Goal: Information Seeking & Learning: Check status

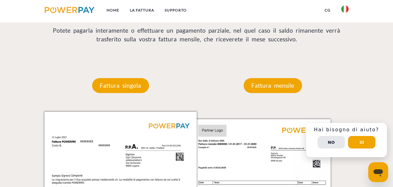
scroll to position [528, 0]
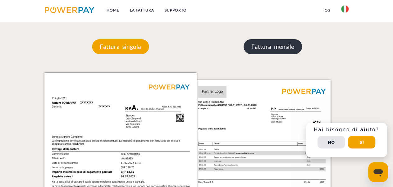
click at [260, 53] on p "Fattura mensile" at bounding box center [272, 46] width 58 height 15
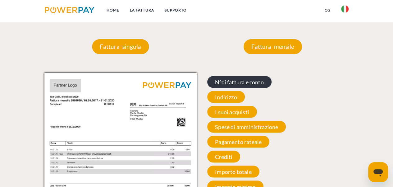
click at [240, 82] on span "N°di fattura e conto" at bounding box center [239, 82] width 64 height 12
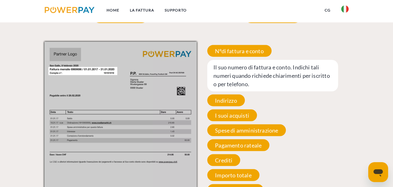
scroll to position [590, 0]
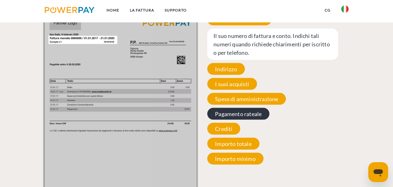
click at [231, 113] on span "Pagamento rateale" at bounding box center [238, 114] width 62 height 12
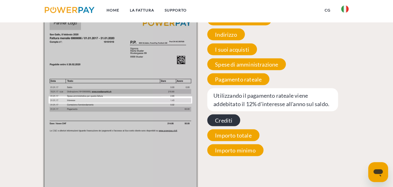
click at [222, 122] on span "Crediti" at bounding box center [223, 120] width 33 height 12
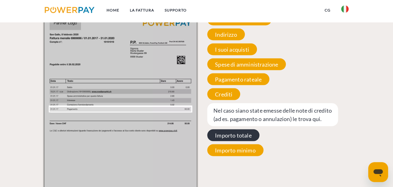
click at [235, 141] on span "Importo totale" at bounding box center [233, 135] width 52 height 12
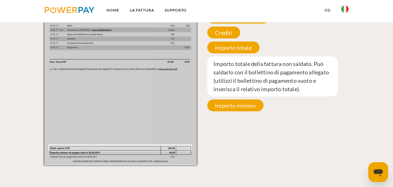
scroll to position [652, 0]
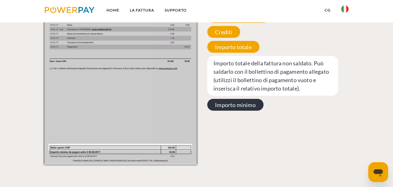
click at [236, 105] on span "Importo minimo" at bounding box center [235, 105] width 56 height 12
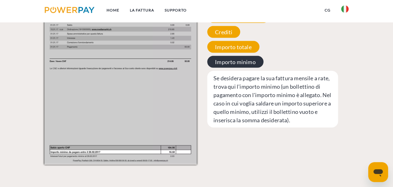
click at [227, 60] on span "Importo minimo" at bounding box center [235, 62] width 56 height 12
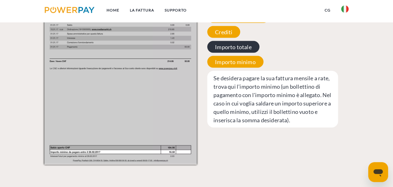
click at [225, 49] on span "Importo totale" at bounding box center [233, 47] width 52 height 12
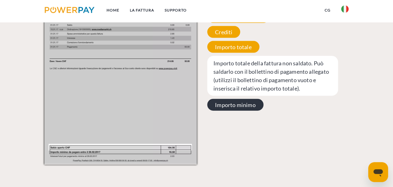
click at [216, 101] on span "Importo minimo" at bounding box center [235, 105] width 56 height 12
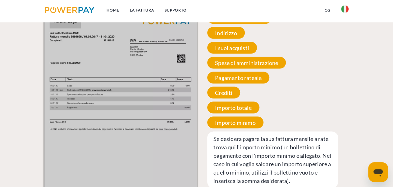
scroll to position [590, 0]
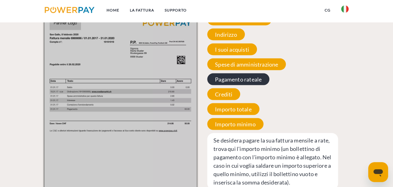
click at [222, 81] on span "Pagamento rateale" at bounding box center [238, 79] width 62 height 12
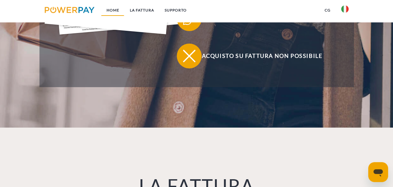
click at [113, 13] on link "Home" at bounding box center [112, 10] width 23 height 11
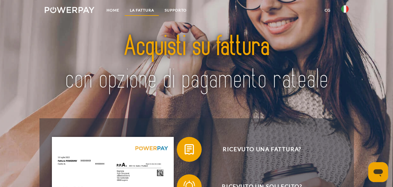
click at [142, 9] on link "LA FATTURA" at bounding box center [141, 10] width 35 height 11
click at [170, 11] on link "Supporto" at bounding box center [175, 10] width 33 height 11
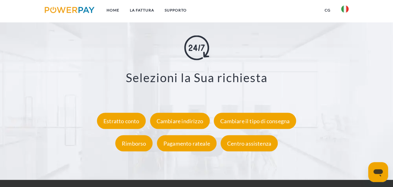
scroll to position [1049, 0]
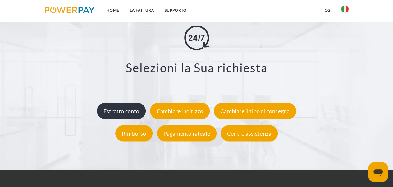
click at [109, 118] on div "Estratto conto" at bounding box center [121, 111] width 49 height 16
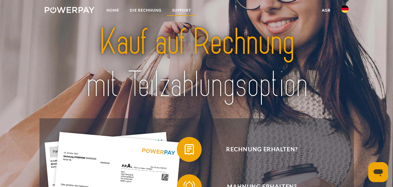
click at [182, 11] on link "SUPPORT" at bounding box center [180, 10] width 29 height 11
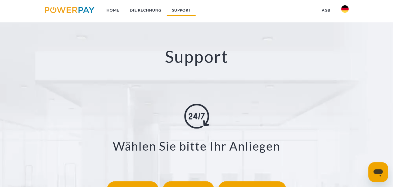
scroll to position [987, 0]
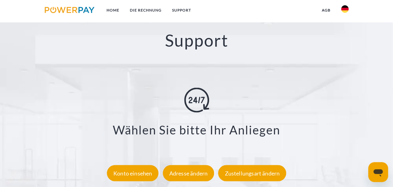
click at [345, 9] on img at bounding box center [344, 8] width 7 height 7
click at [346, 52] on link at bounding box center [345, 46] width 18 height 16
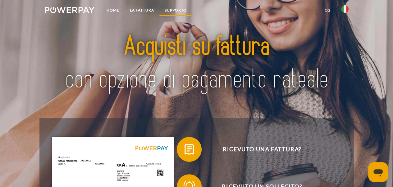
click at [174, 7] on link "Supporto" at bounding box center [175, 10] width 33 height 11
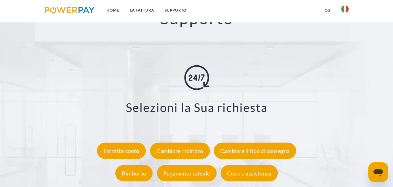
scroll to position [1049, 0]
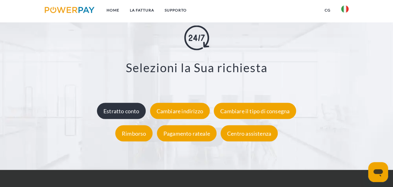
click at [120, 114] on div "Estratto conto" at bounding box center [121, 111] width 49 height 16
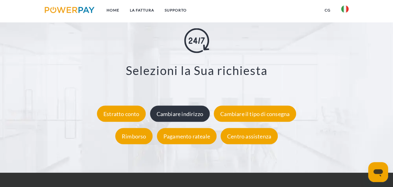
click at [168, 117] on div "Cambiare indirizzo" at bounding box center [180, 114] width 60 height 16
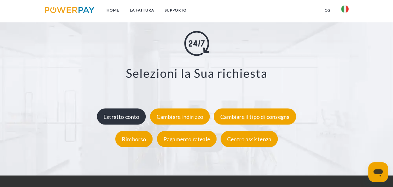
click at [114, 116] on div "Estratto conto" at bounding box center [121, 116] width 49 height 16
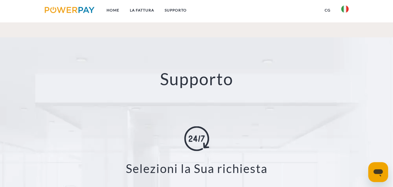
scroll to position [1025, 0]
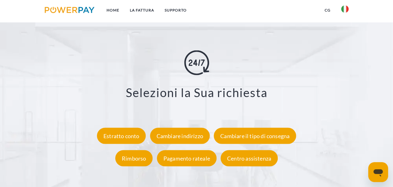
click at [191, 95] on h3 "Selezioni la Sua richiesta" at bounding box center [196, 92] width 338 height 15
click at [109, 138] on div "Estratto conto" at bounding box center [121, 136] width 49 height 16
